Goal: Task Accomplishment & Management: Manage account settings

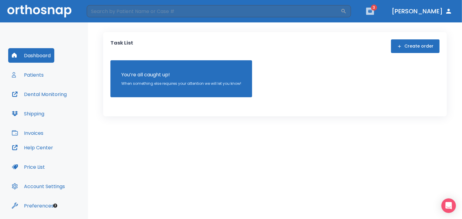
click at [372, 10] on icon "button" at bounding box center [370, 11] width 4 height 3
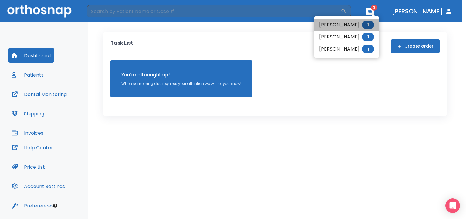
click at [334, 25] on li "Meiran Nuriel 1" at bounding box center [346, 25] width 65 height 12
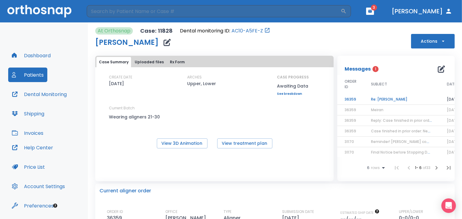
click at [376, 100] on td "Re: Meiran" at bounding box center [402, 99] width 76 height 11
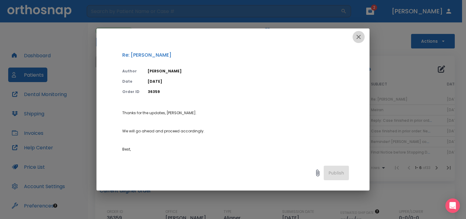
click at [360, 37] on icon "button" at bounding box center [358, 36] width 7 height 7
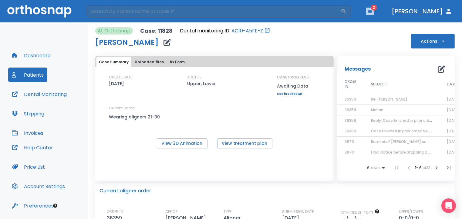
click at [372, 12] on icon "button" at bounding box center [370, 11] width 4 height 3
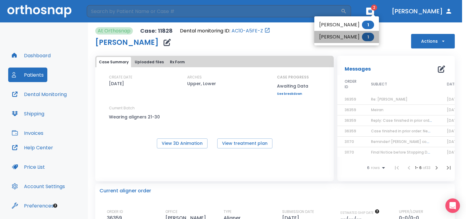
click at [337, 40] on li "[PERSON_NAME] 1" at bounding box center [346, 37] width 65 height 12
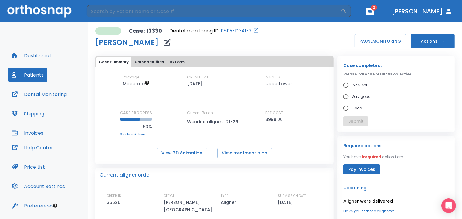
click at [370, 202] on p "Aligner were delivered" at bounding box center [395, 201] width 105 height 7
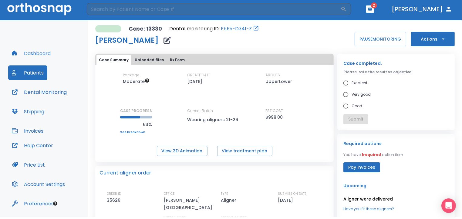
scroll to position [3, 0]
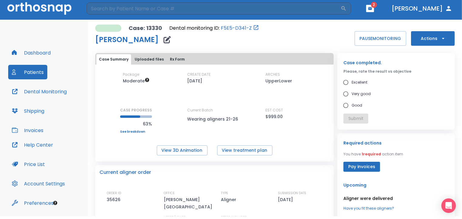
click at [351, 195] on p "Aligner were delivered" at bounding box center [395, 198] width 105 height 7
click at [359, 195] on p "Aligner were delivered" at bounding box center [395, 198] width 105 height 7
click at [435, 31] on button "Actions" at bounding box center [433, 38] width 44 height 15
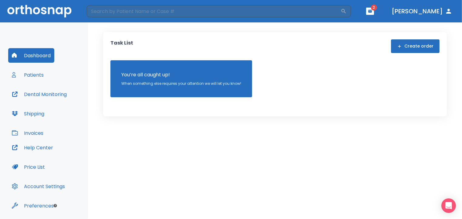
click at [372, 12] on icon "button" at bounding box center [370, 11] width 4 height 3
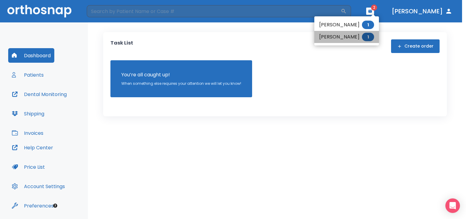
click at [344, 38] on li "[PERSON_NAME] 1" at bounding box center [346, 37] width 65 height 12
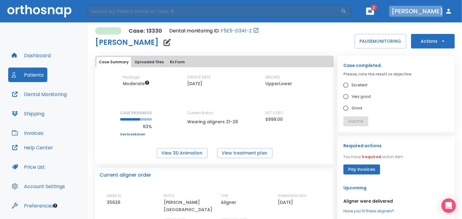
click at [422, 12] on button "[PERSON_NAME]" at bounding box center [422, 11] width 66 height 11
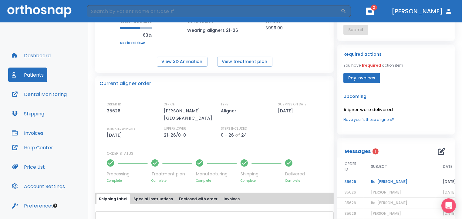
scroll to position [94, 0]
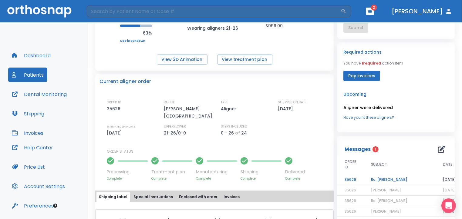
click at [38, 115] on button "Shipping" at bounding box center [28, 113] width 40 height 15
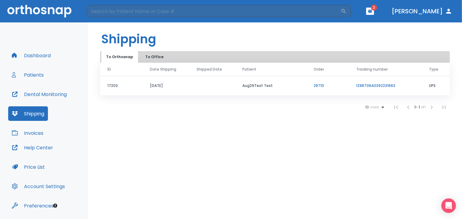
click at [153, 56] on button "To Office" at bounding box center [154, 57] width 30 height 12
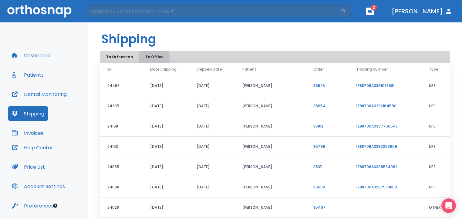
click at [153, 57] on button "To Office" at bounding box center [154, 57] width 30 height 12
click at [144, 57] on button "To Office" at bounding box center [154, 57] width 30 height 12
click at [35, 136] on button "Invoices" at bounding box center [27, 133] width 39 height 15
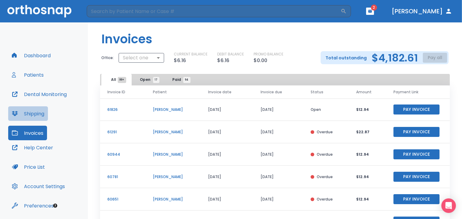
click at [34, 114] on button "Shipping" at bounding box center [28, 113] width 40 height 15
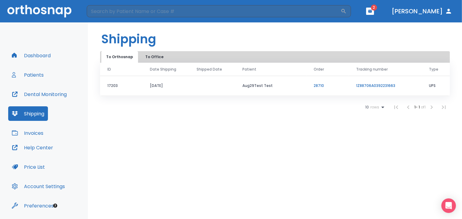
click at [39, 54] on button "Dashboard" at bounding box center [31, 55] width 46 height 15
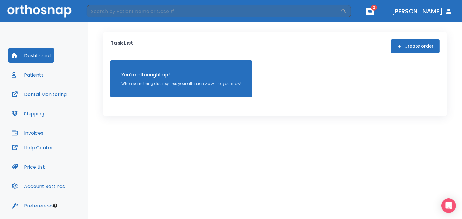
click at [46, 186] on button "Account Settings" at bounding box center [38, 186] width 60 height 15
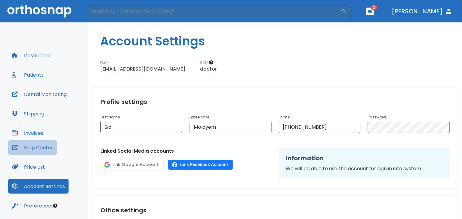
click at [38, 147] on button "Help Center" at bounding box center [32, 147] width 49 height 15
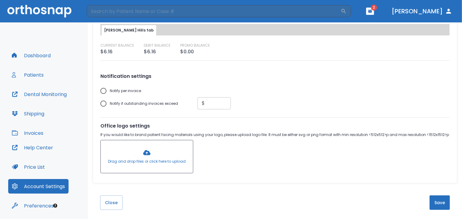
scroll to position [201, 0]
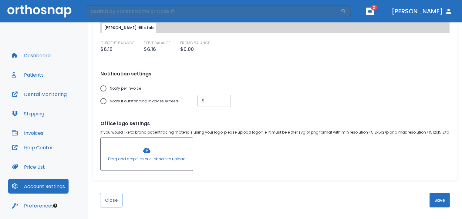
click at [36, 76] on button "Patients" at bounding box center [27, 75] width 39 height 15
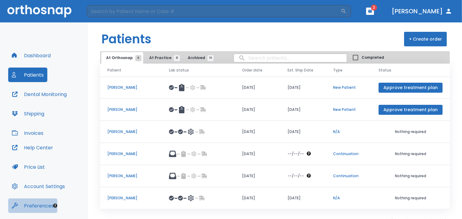
click at [38, 206] on button "Preferences" at bounding box center [32, 206] width 49 height 15
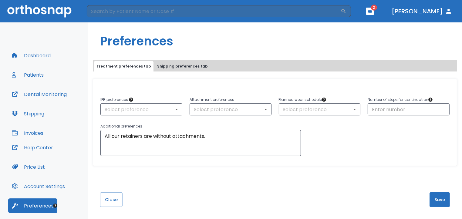
click at [181, 66] on button "Shipping preferences tab" at bounding box center [183, 66] width 56 height 10
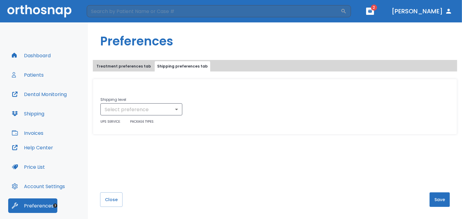
scroll to position [1, 0]
